Goal: Transaction & Acquisition: Purchase product/service

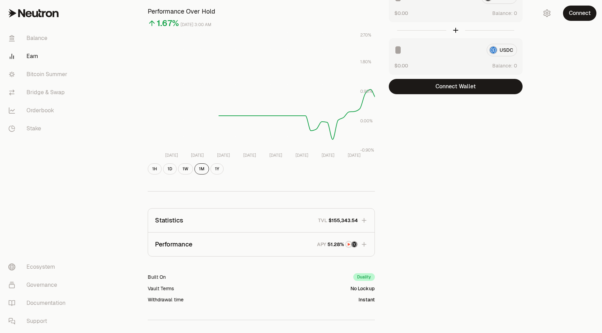
scroll to position [118, 0]
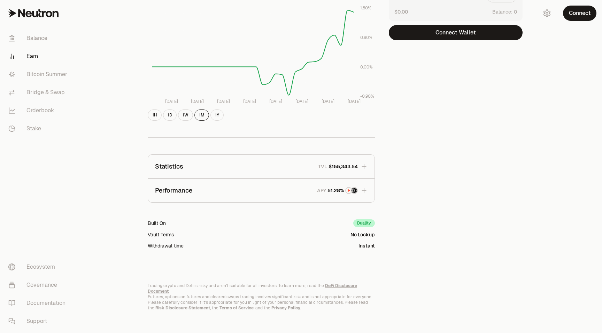
click at [364, 168] on icon "button" at bounding box center [363, 166] width 5 height 5
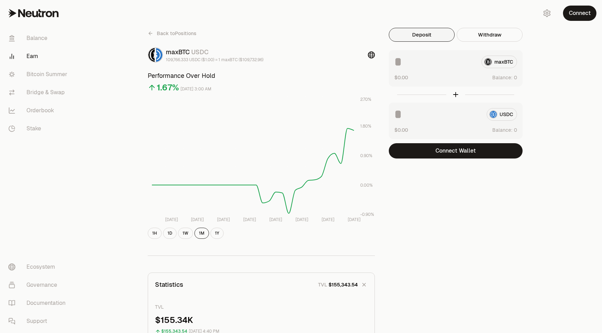
scroll to position [1, 0]
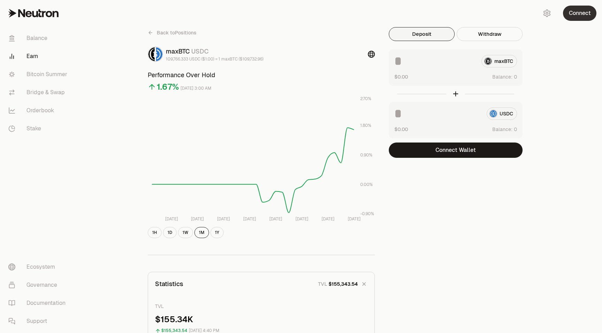
click at [578, 18] on button "Connect" at bounding box center [579, 13] width 33 height 15
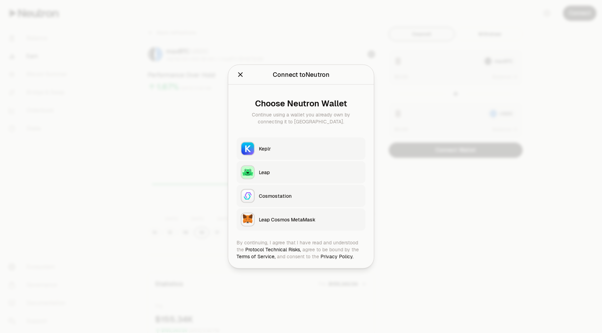
click at [293, 149] on div "Keplr" at bounding box center [310, 149] width 102 height 7
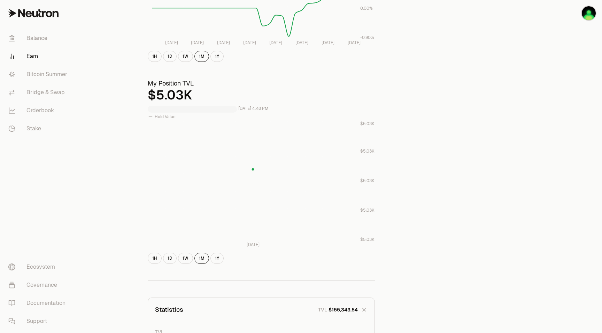
scroll to position [182, 0]
